Goal: Task Accomplishment & Management: Manage account settings

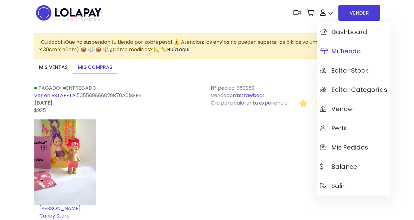
click at [352, 49] on span "Mi tienda" at bounding box center [340, 51] width 41 height 7
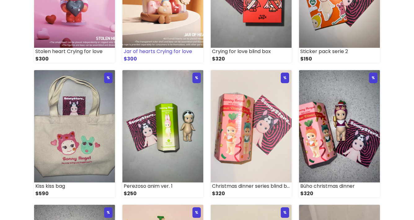
scroll to position [425, 0]
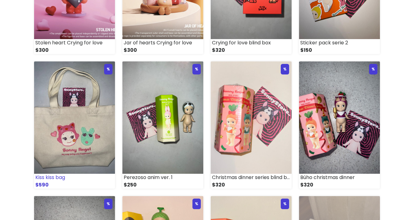
click at [100, 126] on img at bounding box center [74, 117] width 81 height 112
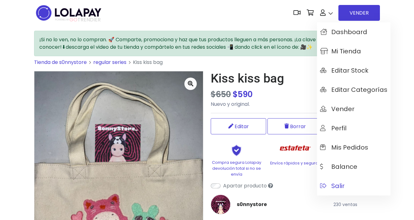
click at [341, 189] on span "Salir" at bounding box center [332, 185] width 24 height 7
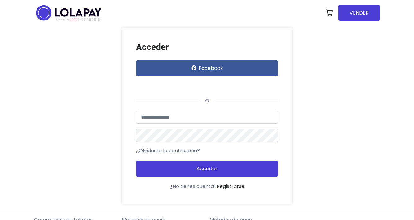
click at [169, 82] on div "Acceder con Google. Se abre en una pestaña nueva" at bounding box center [165, 85] width 59 height 14
